Goal: Transaction & Acquisition: Purchase product/service

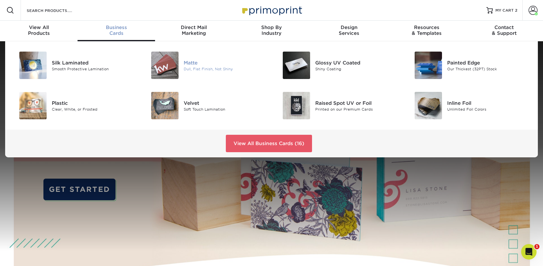
click at [190, 64] on div "Matte" at bounding box center [225, 62] width 83 height 7
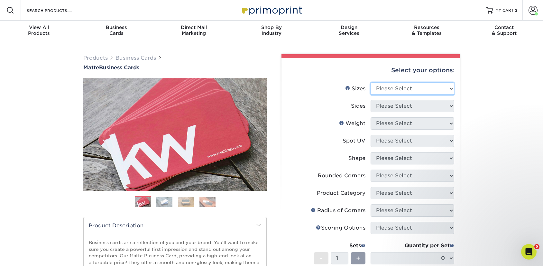
click at [397, 89] on select "Please Select 1.5" x 3.5" - Mini 1.75" x 3.5" - Mini 2" x 2" - Square 2" x 3" -…" at bounding box center [413, 88] width 84 height 12
select select "2.00x3.50"
click at [371, 82] on select "Please Select 1.5" x 3.5" - Mini 1.75" x 3.5" - Mini 2" x 2" - Square 2" x 3" -…" at bounding box center [413, 88] width 84 height 12
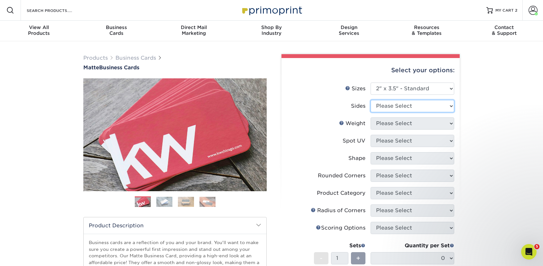
click at [385, 101] on select "Please Select Print Both Sides Print Front Only" at bounding box center [413, 106] width 84 height 12
select select "13abbda7-1d64-4f25-8bb2-c179b224825d"
click at [371, 100] on select "Please Select Print Both Sides Print Front Only" at bounding box center [413, 106] width 84 height 12
click at [384, 125] on select "Please Select 16PT 14PT" at bounding box center [413, 123] width 84 height 12
select select "16PT"
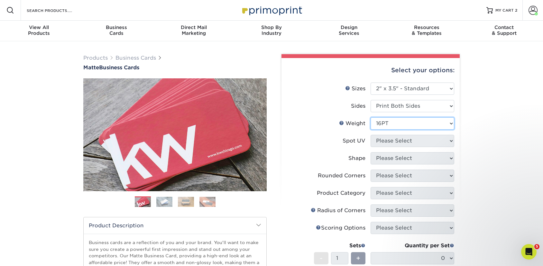
click at [371, 117] on select "Please Select 16PT 14PT" at bounding box center [413, 123] width 84 height 12
click at [381, 139] on select "Please Select No Spot UV Front and Back (Both Sides) Front Only Back Only" at bounding box center [413, 141] width 84 height 12
select select "3"
click at [371, 135] on select "Please Select No Spot UV Front and Back (Both Sides) Front Only Back Only" at bounding box center [413, 141] width 84 height 12
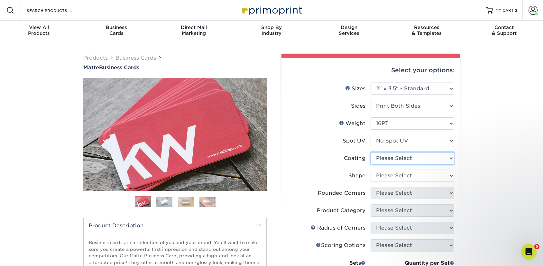
click at [384, 158] on select at bounding box center [413, 158] width 84 height 12
select select "121bb7b5-3b4d-429f-bd8d-bbf80e953313"
click at [371, 152] on select at bounding box center [413, 158] width 84 height 12
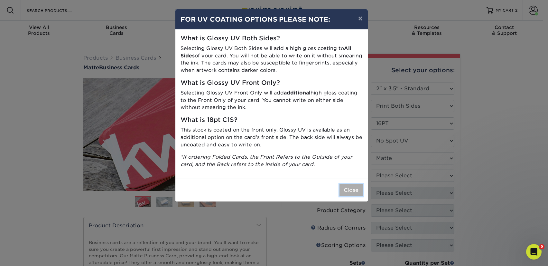
click at [353, 186] on button "Close" at bounding box center [351, 190] width 23 height 12
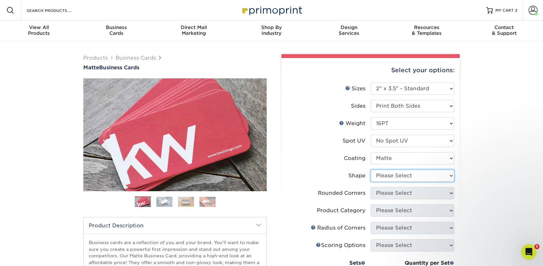
click at [376, 174] on select "Please Select Standard Oval" at bounding box center [413, 175] width 84 height 12
select select "standard"
click at [371, 169] on select "Please Select Standard Oval" at bounding box center [413, 175] width 84 height 12
click at [340, 154] on label "Coating" at bounding box center [329, 158] width 84 height 12
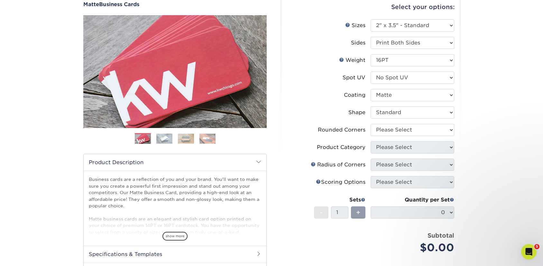
scroll to position [64, 0]
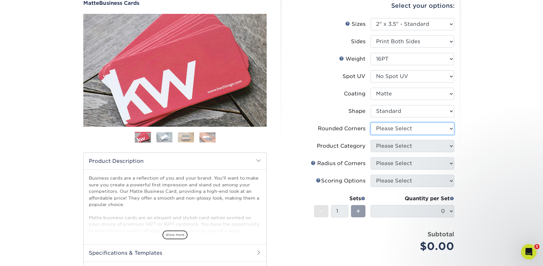
click at [388, 130] on select "Please Select Yes - Round 2 Corners Yes - Round 4 Corners No" at bounding box center [413, 128] width 84 height 12
select select "0"
click at [371, 122] on select "Please Select Yes - Round 2 Corners Yes - Round 4 Corners No" at bounding box center [413, 128] width 84 height 12
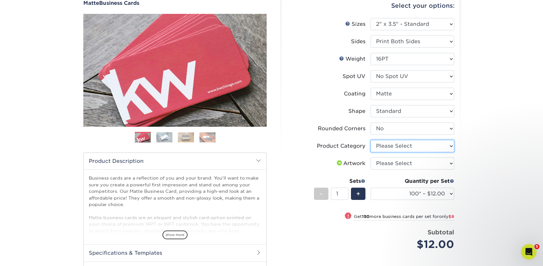
click at [388, 146] on select "Please Select Business Cards" at bounding box center [413, 146] width 84 height 12
select select "3b5148f1-0588-4f88-a218-97bcfdce65c1"
click at [371, 140] on select "Please Select Business Cards" at bounding box center [413, 146] width 84 height 12
click at [393, 164] on select "Please Select I will upload files I need a design - $100" at bounding box center [413, 163] width 84 height 12
select select "upload"
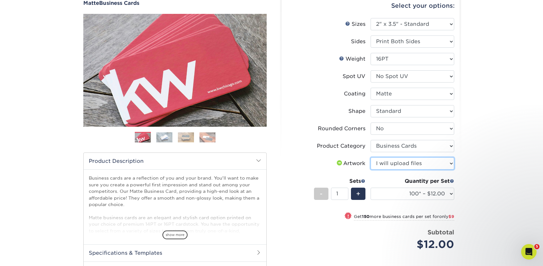
click at [371, 157] on select "Please Select I will upload files I need a design - $100" at bounding box center [413, 163] width 84 height 12
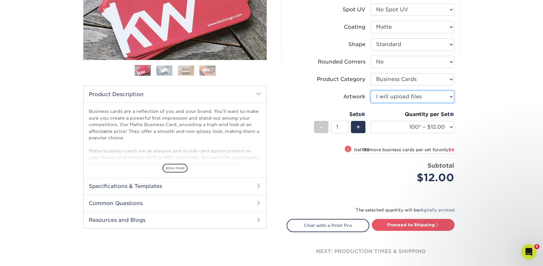
scroll to position [161, 0]
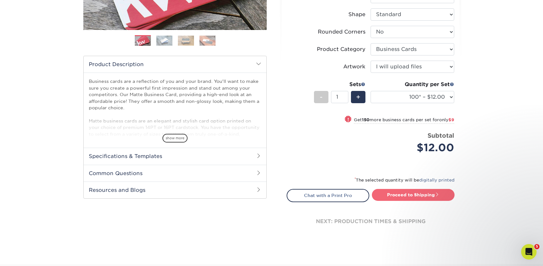
click at [391, 194] on link "Proceed to Shipping" at bounding box center [413, 195] width 83 height 12
type input "Set 1"
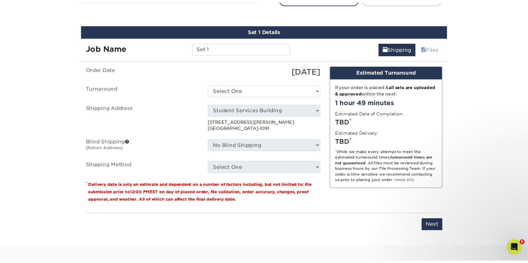
scroll to position [367, 0]
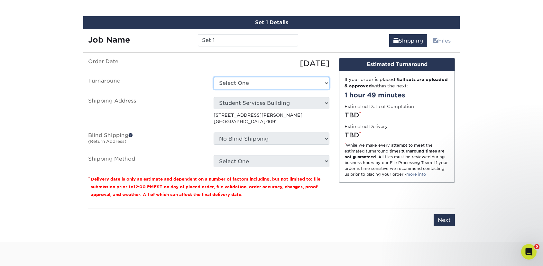
click at [277, 83] on select "Select One 2-4 Business Days 2 Day Next Business Day" at bounding box center [272, 83] width 116 height 12
select select "47dbf4b1-3bfd-4687-b793-fcd3ee179f06"
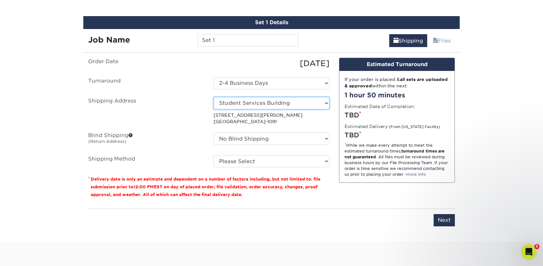
click at [252, 104] on select "Select One [PERSON_NAME] SSB - Materials Management SSB Ground Floor Student Se…" at bounding box center [272, 103] width 116 height 12
click at [214, 97] on select "Select One [PERSON_NAME] SSB - Materials Management SSB Ground Floor Student Se…" at bounding box center [272, 103] width 116 height 12
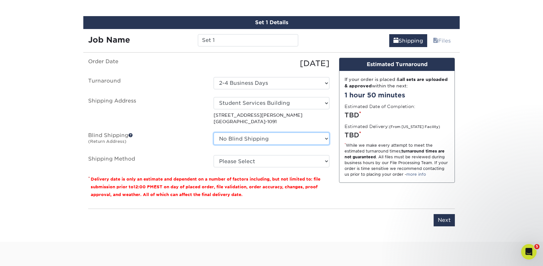
click at [239, 137] on select "No Blind Shipping [PERSON_NAME] SSB - Materials Management SSB Ground Floor Stu…" at bounding box center [272, 138] width 116 height 12
click at [214, 132] on select "No Blind Shipping [PERSON_NAME] SSB - Materials Management SSB Ground Floor Stu…" at bounding box center [272, 138] width 116 height 12
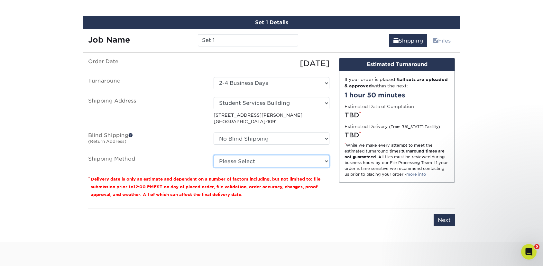
click at [236, 162] on select "Please Select Ground Shipping (+$7.84) 3 Day Shipping Service (+$15.33) 2 Day A…" at bounding box center [272, 161] width 116 height 12
select select "03"
click at [214, 155] on select "Please Select Ground Shipping (+$7.84) 3 Day Shipping Service (+$15.33) 2 Day A…" at bounding box center [272, 161] width 116 height 12
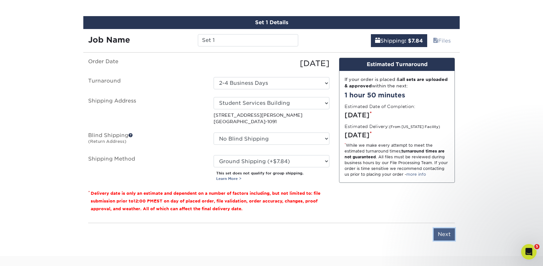
click at [443, 238] on input "Next" at bounding box center [444, 234] width 21 height 12
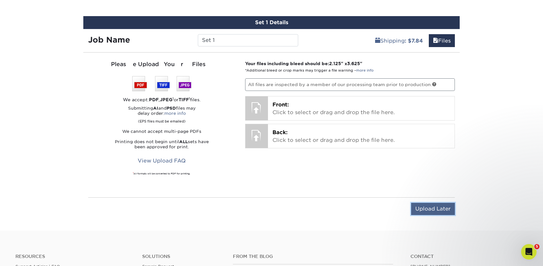
click at [428, 211] on input "Upload Later" at bounding box center [433, 208] width 44 height 12
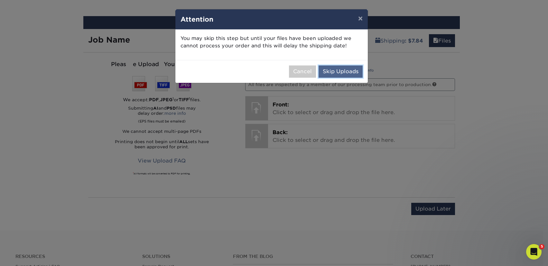
click at [327, 71] on button "Skip Uploads" at bounding box center [341, 71] width 44 height 12
